Goal: Navigation & Orientation: Go to known website

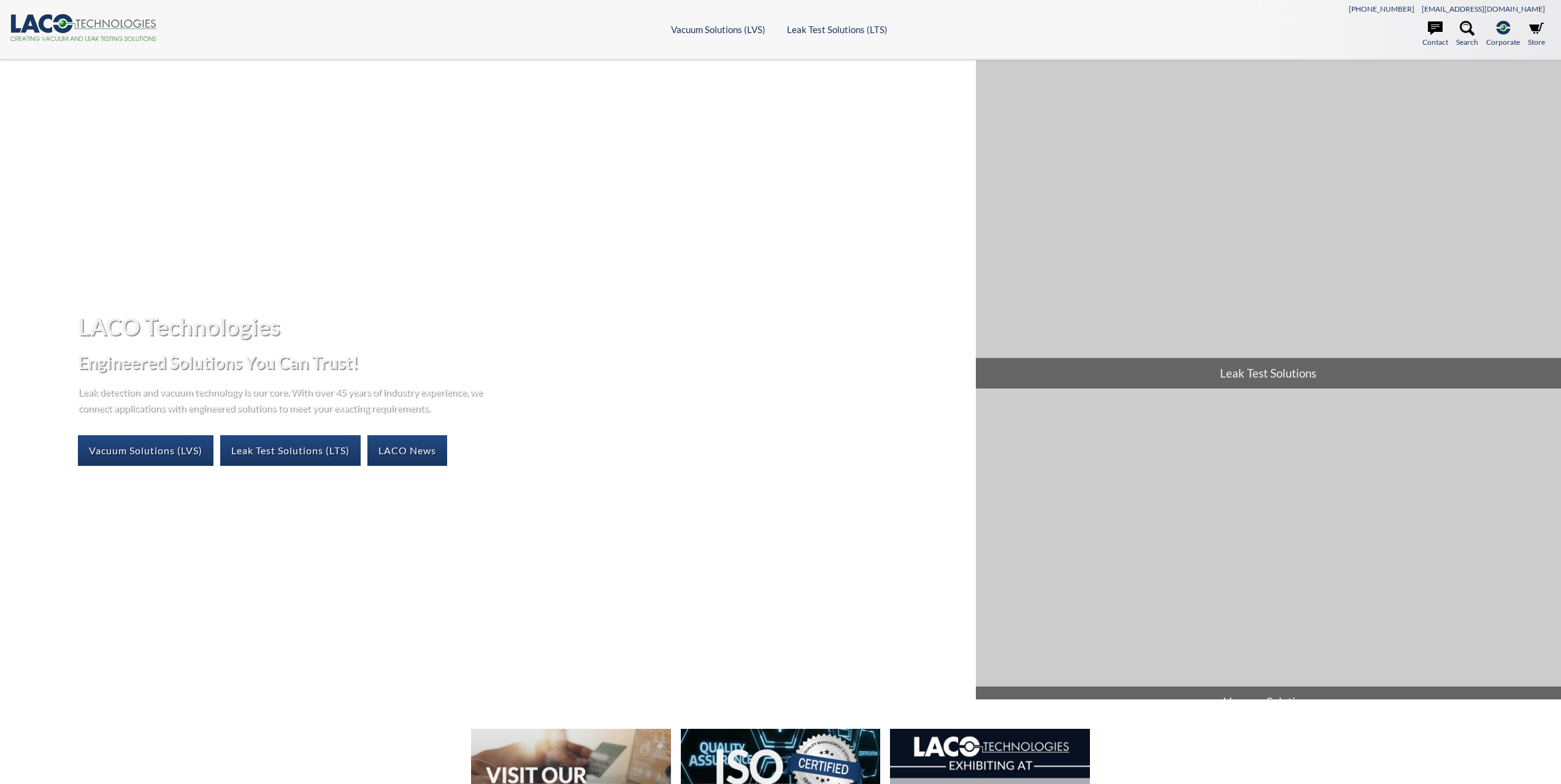
select select "Language Translate Widget"
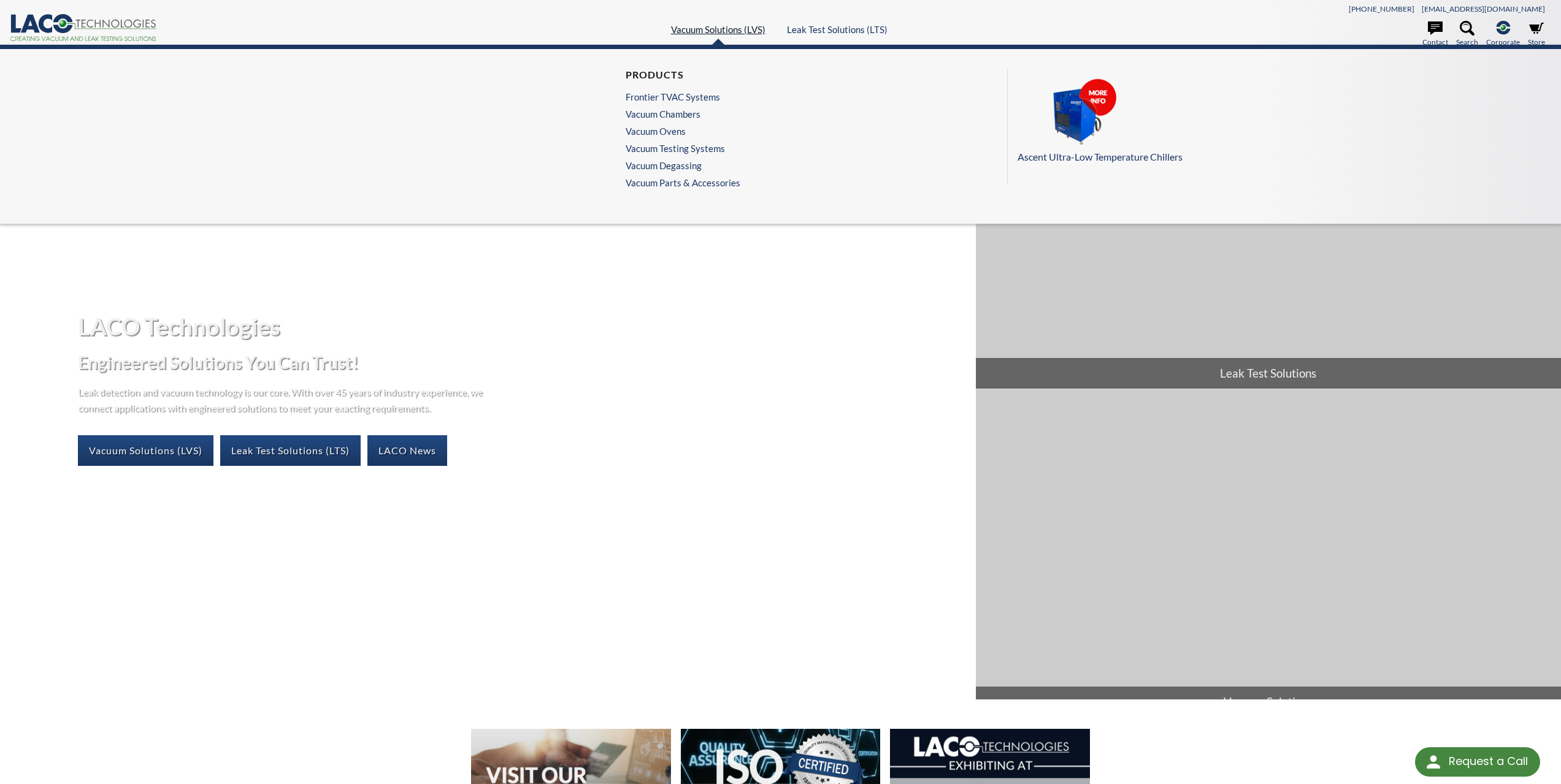
click at [737, 25] on link "Vacuum Solutions (LVS)" at bounding box center [719, 29] width 95 height 11
